Goal: Information Seeking & Learning: Learn about a topic

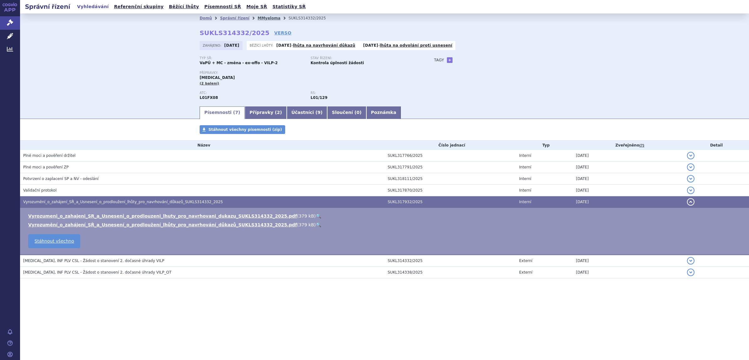
click at [260, 18] on link "MMyeloma" at bounding box center [269, 18] width 23 height 4
click at [261, 18] on link "MMyeloma" at bounding box center [269, 18] width 23 height 4
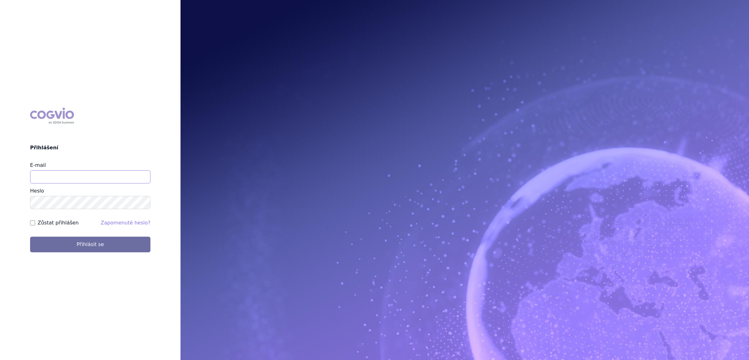
click at [54, 172] on input "E-mail" at bounding box center [90, 176] width 120 height 13
type input "martin.brunclik@sanofi.com"
click at [59, 247] on button "Přihlásit se" at bounding box center [90, 245] width 120 height 16
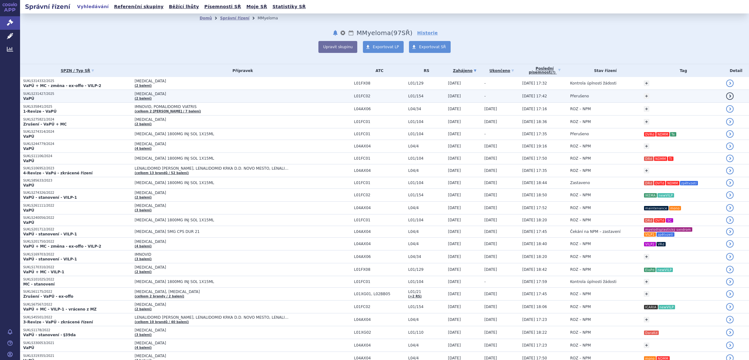
click at [138, 94] on span "[MEDICAL_DATA]" at bounding box center [213, 94] width 157 height 4
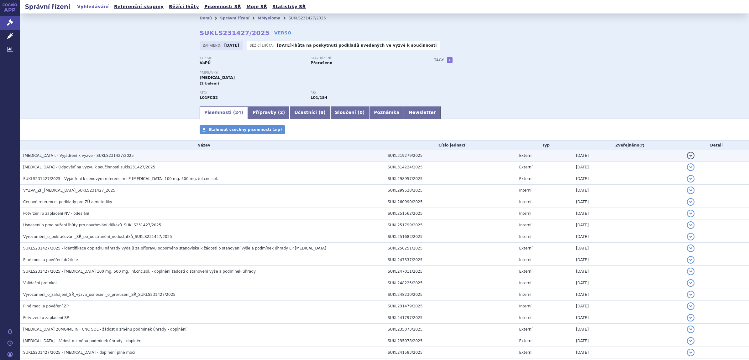
click at [69, 156] on span "SARCLISA, - Vyjádření k výzvě - SUKLS231427/2025" at bounding box center [78, 156] width 111 height 4
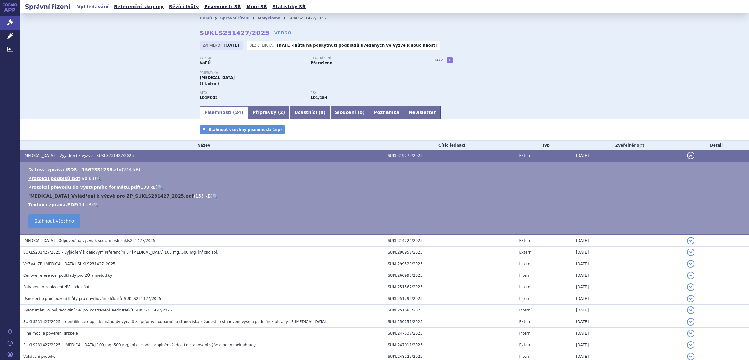
click at [70, 195] on link "SARCLISA_Vyjádření k výzvě pro ZP_SUKLS231427_2025.pdf" at bounding box center [110, 196] width 165 height 5
click at [103, 97] on div "Domů Správní řízení MMyeloma SUKLS231427/2025 SUKLS231427/2025 VERSO Zahájeno: …" at bounding box center [384, 59] width 729 height 92
click at [258, 16] on link "MMyeloma" at bounding box center [269, 18] width 23 height 4
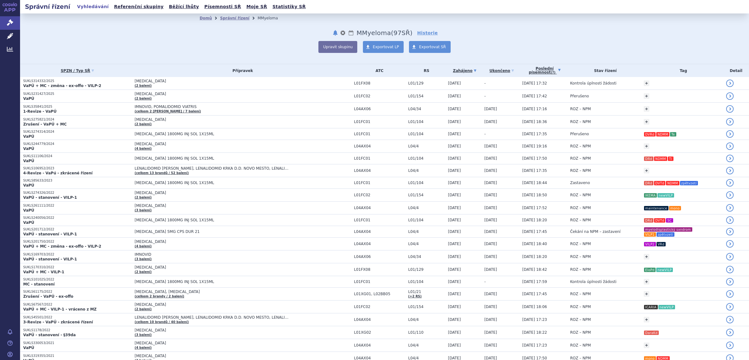
click at [543, 68] on link "Poslední písemnost (?)" at bounding box center [544, 70] width 45 height 13
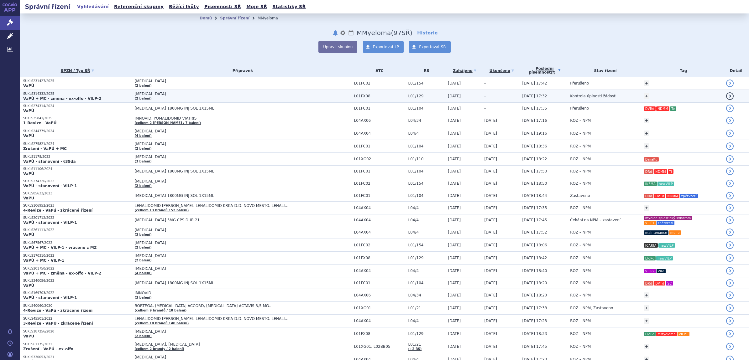
click at [82, 93] on p "SUKLS314332/2025" at bounding box center [77, 94] width 108 height 4
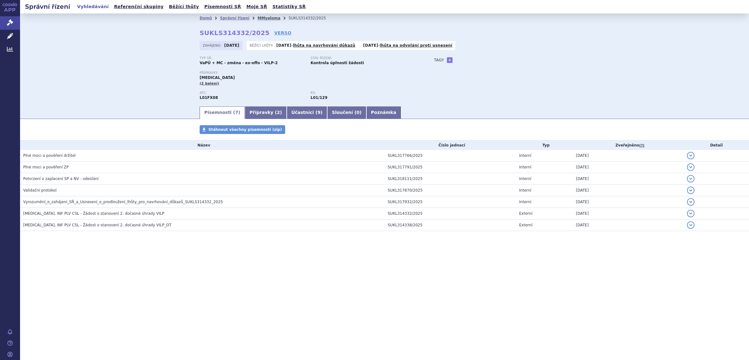
click at [259, 17] on link "MMyeloma" at bounding box center [269, 18] width 23 height 4
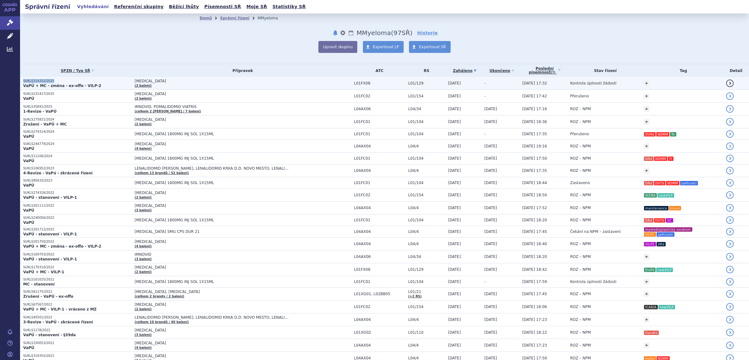
drag, startPoint x: 58, startPoint y: 80, endPoint x: 23, endPoint y: 81, distance: 35.1
click at [23, 81] on p "SUKLS314332/2025" at bounding box center [77, 81] width 108 height 4
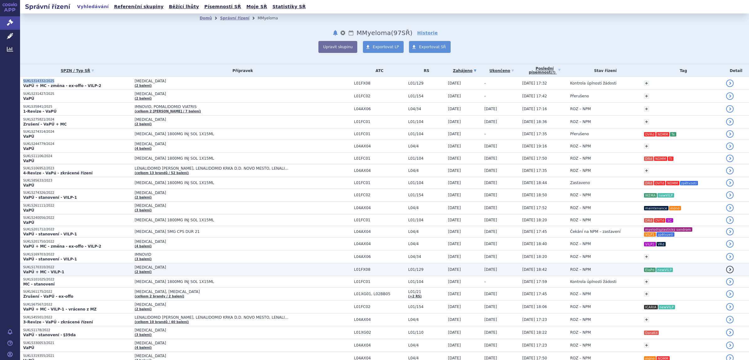
copy p "SUKLS314332/2025"
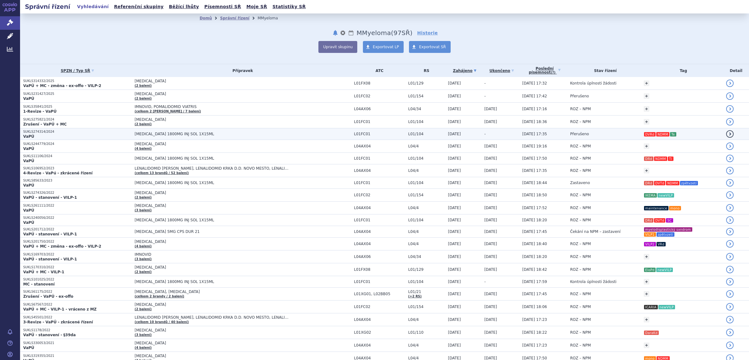
click at [35, 132] on p "SUKLS274314/2024" at bounding box center [77, 132] width 108 height 4
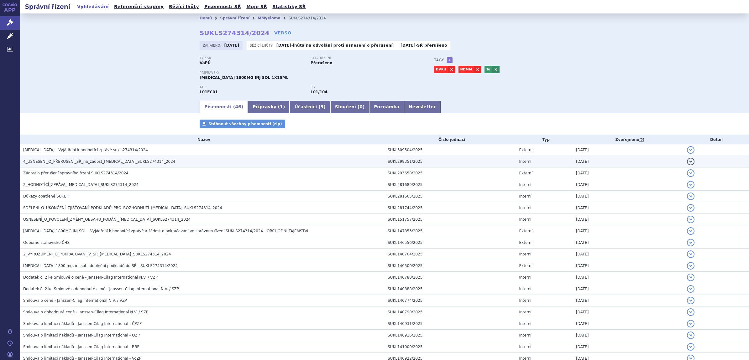
click at [77, 160] on span "4_USNESENÍ_O_PŘERUŠENÍ_SŘ_na_žádost_DARZALEX_SUKLS274314_2024" at bounding box center [99, 162] width 152 height 4
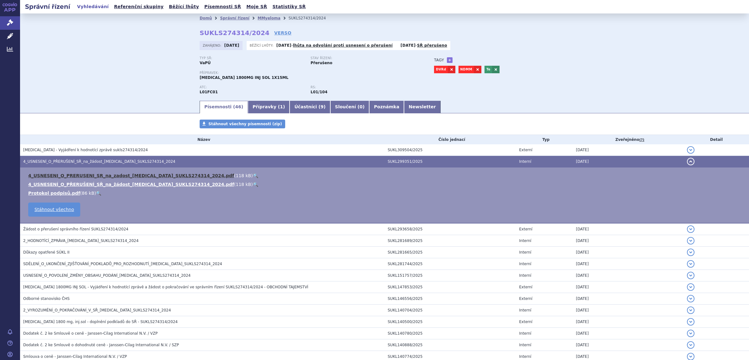
click at [68, 175] on link "4_USNESENI_O_PRERUSENI_SR_na_zadost_DARZALEX_SUKLS274314_2024.pdf" at bounding box center [131, 175] width 206 height 5
click at [262, 18] on link "MMyeloma" at bounding box center [269, 18] width 23 height 4
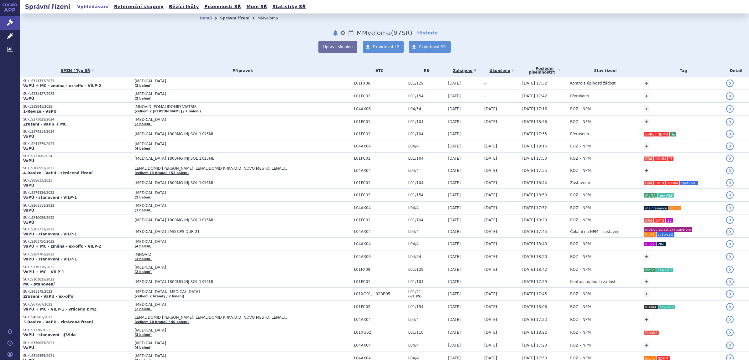
click at [226, 17] on link "Správní řízení" at bounding box center [234, 18] width 29 height 4
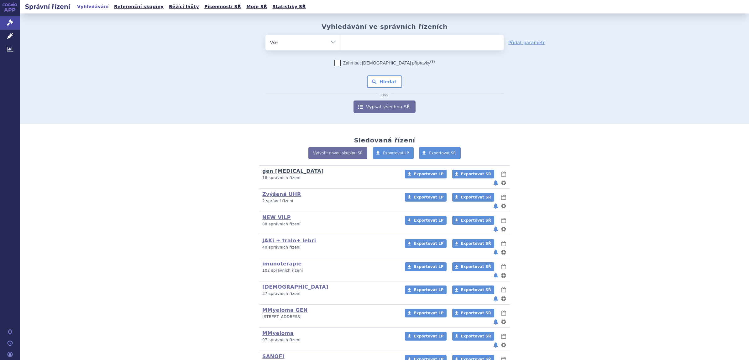
click at [264, 168] on link "gen [MEDICAL_DATA]" at bounding box center [292, 171] width 61 height 6
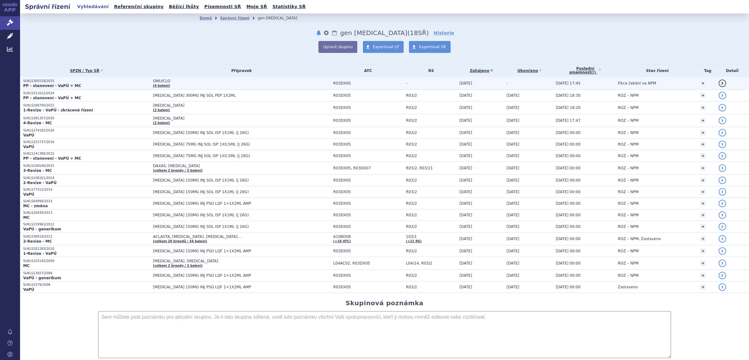
click at [157, 81] on span "OMLYCLO" at bounding box center [231, 81] width 157 height 4
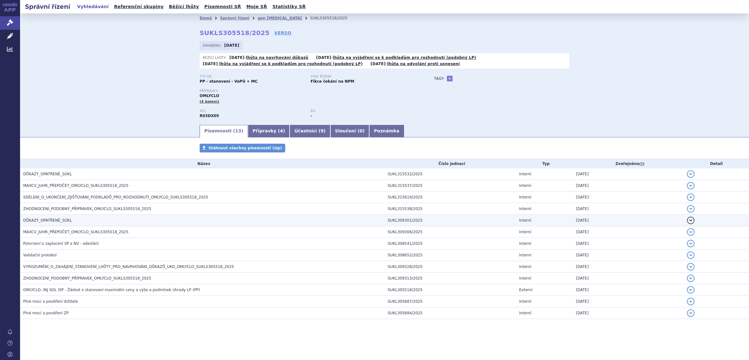
click at [53, 219] on span "DŮKAZY_OPATŘENÉ_SÚKL" at bounding box center [47, 220] width 49 height 4
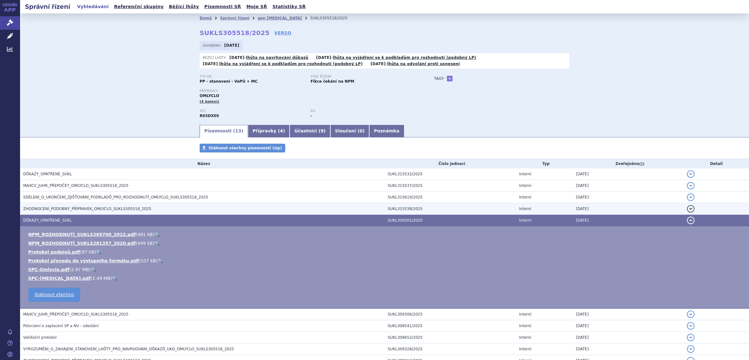
click at [51, 206] on td "ZHODNOCENÍ_PODOBNÝ_PŘÍPRAVEK_OMLYCLO_SUKLS305518_2025" at bounding box center [202, 209] width 364 height 12
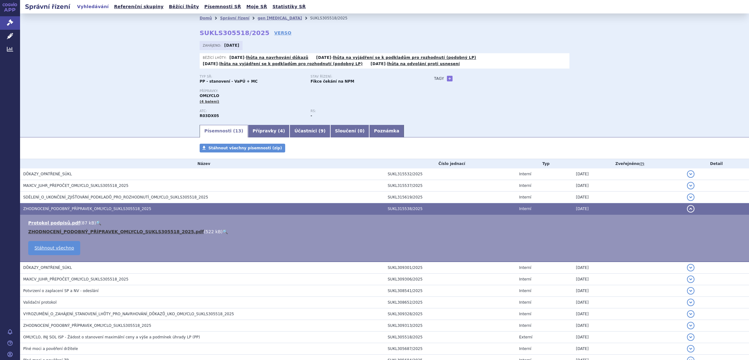
click at [50, 231] on link "ZHODNOCENÍ_PODOBNÝ_PŘÍPRAVEK_OMLYCLO_SUKLS305518_2025.pdf" at bounding box center [116, 231] width 176 height 5
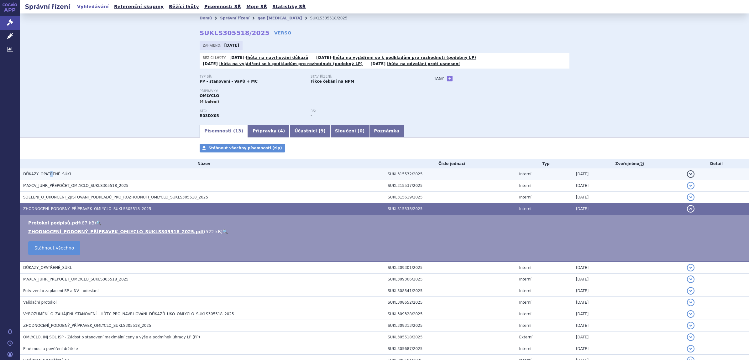
click at [49, 173] on span "DŮKAZY_OPATŘENÉ_SÚKL" at bounding box center [47, 174] width 49 height 4
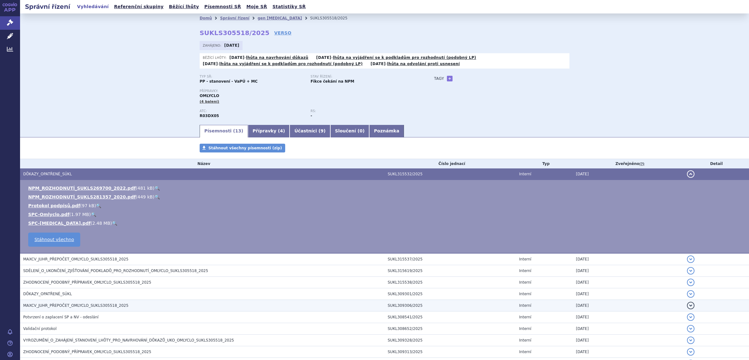
click at [49, 306] on span "MAXCV_JUHR_PŘEPOČET_OMLYCLO_SUKLS305518_2025" at bounding box center [75, 306] width 105 height 4
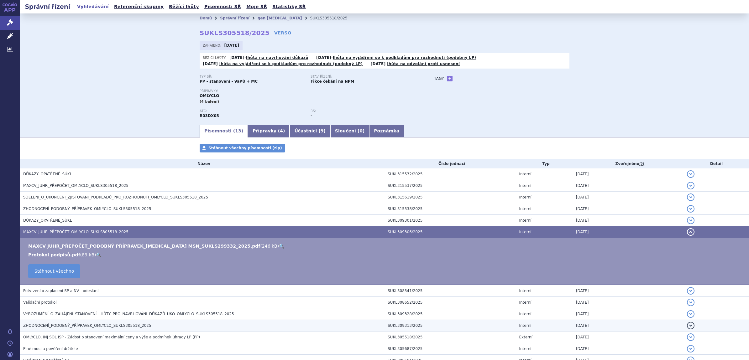
click at [55, 325] on span "ZHODNOCENÍ_PODOBNÝ_PŘÍPRAVEK_OMLYCLO_SUKLS305518_2025" at bounding box center [87, 326] width 128 height 4
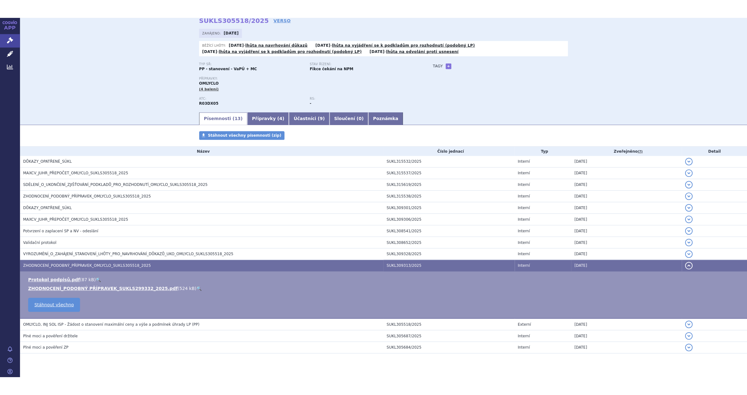
scroll to position [45, 0]
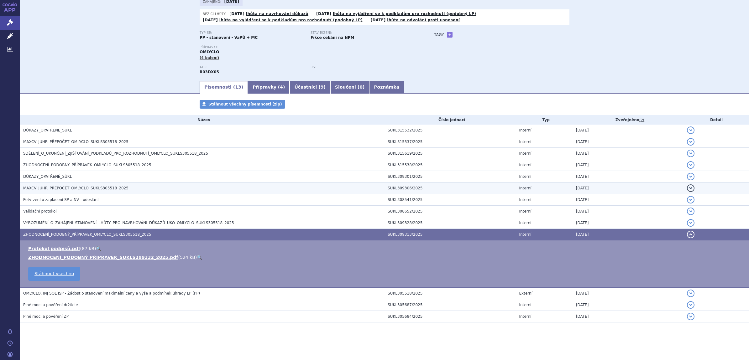
click at [66, 186] on span "MAXCV_JUHR_PŘEPOČET_OMLYCLO_SUKLS305518_2025" at bounding box center [75, 188] width 105 height 4
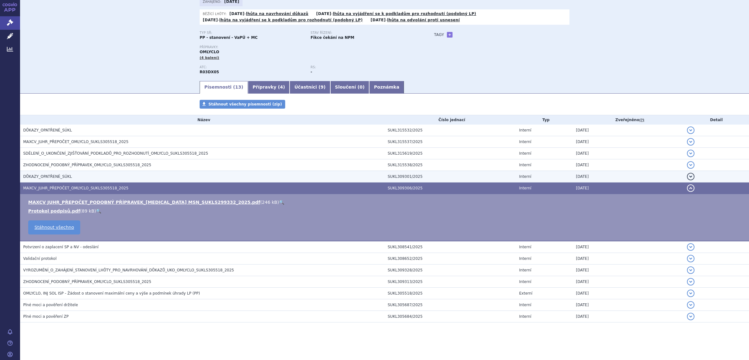
click at [54, 176] on span "DŮKAZY_OPATŘENÉ_SÚKL" at bounding box center [47, 177] width 49 height 4
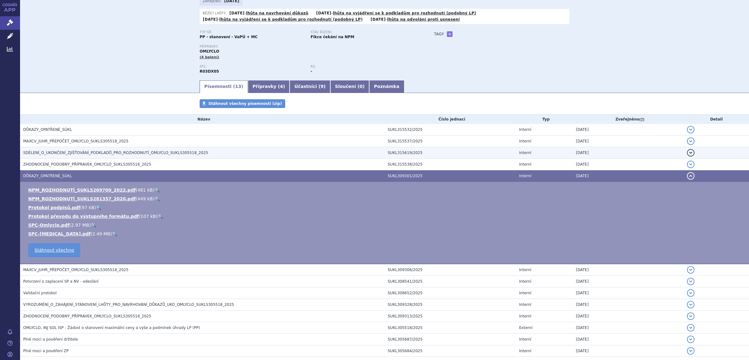
click at [55, 151] on span "SDĚLENÍ_O_UKONČENÍ_ZJIŠŤOVÁNÍ_PODKLADŮ_PRO_ROZHODNUTÍ_OMLYCLO_SUKLS305518_2025" at bounding box center [115, 153] width 185 height 4
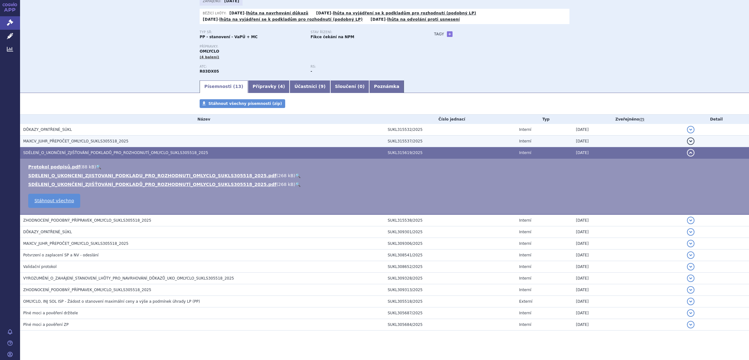
click at [53, 139] on span "MAXCV_JUHR_PŘEPOČET_OMLYCLO_SUKLS305518_2025" at bounding box center [75, 141] width 105 height 4
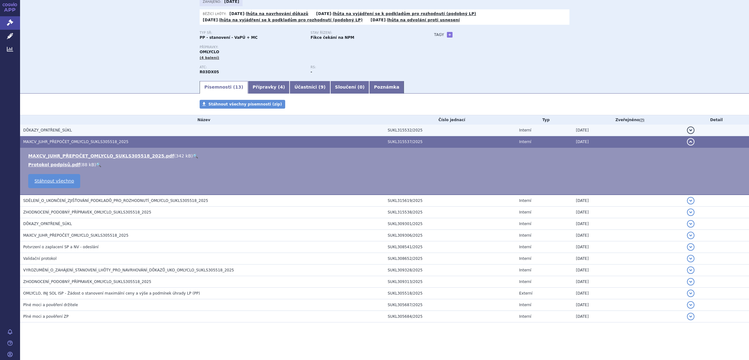
click at [52, 129] on span "DŮKAZY_OPATŘENÉ_SÚKL" at bounding box center [47, 130] width 49 height 4
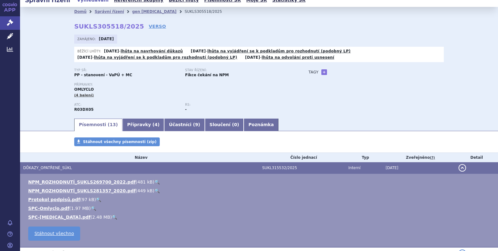
scroll to position [0, 0]
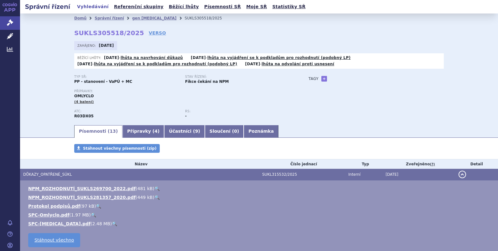
drag, startPoint x: 357, startPoint y: 186, endPoint x: 364, endPoint y: 165, distance: 22.7
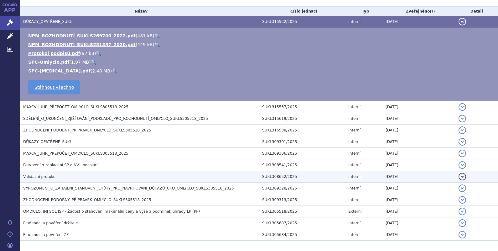
scroll to position [156, 0]
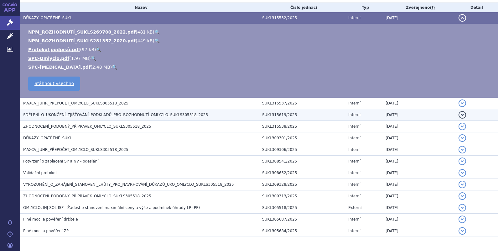
click at [100, 114] on span "SDĚLENÍ_O_UKONČENÍ_ZJIŠŤOVÁNÍ_PODKLADŮ_PRO_ROZHODNUTÍ_OMLYCLO_SUKLS305518_2025" at bounding box center [115, 115] width 185 height 4
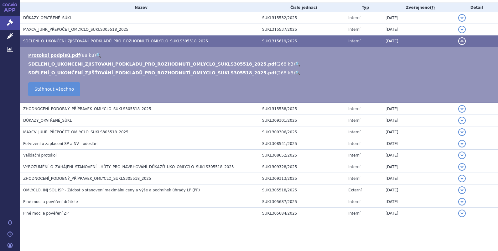
click at [54, 119] on span "DŮKAZY_OPATŘENÉ_SÚKL" at bounding box center [47, 120] width 49 height 4
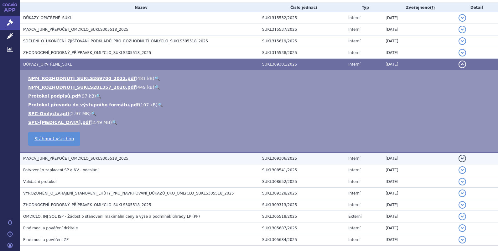
click at [65, 158] on span "MAXCV_JUHR_PŘEPOČET_OMLYCLO_SUKLS305518_2025" at bounding box center [75, 158] width 105 height 4
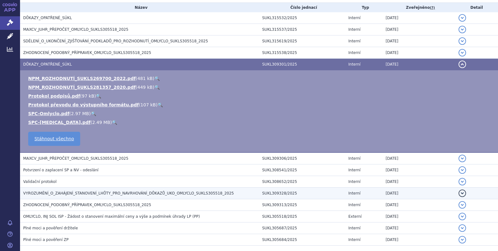
scroll to position [153, 0]
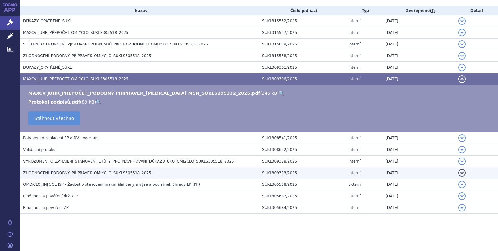
click at [95, 175] on span "ZHODNOCENÍ_PODOBNÝ_PŘÍPRAVEK_OMLYCLO_SUKLS305518_2025" at bounding box center [87, 172] width 128 height 4
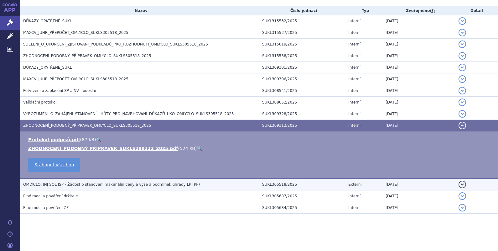
click at [81, 183] on span "OMLYCLO, INJ SOL ISP - Žádost o stanovení maximální ceny a výše a podmínek úhra…" at bounding box center [111, 184] width 177 height 4
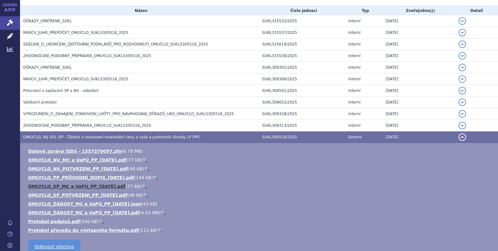
scroll to position [156, 0]
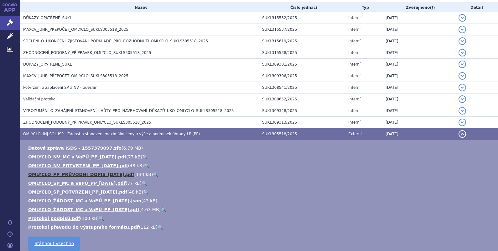
click at [68, 173] on link "OMLYCLO_PP_PRŮVODNÍ_DOPIS_[DATE].pdf" at bounding box center [81, 174] width 106 height 5
